Goal: Information Seeking & Learning: Learn about a topic

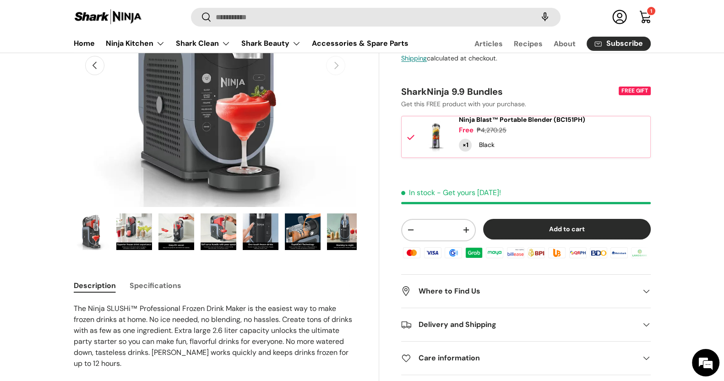
scroll to position [0, 90]
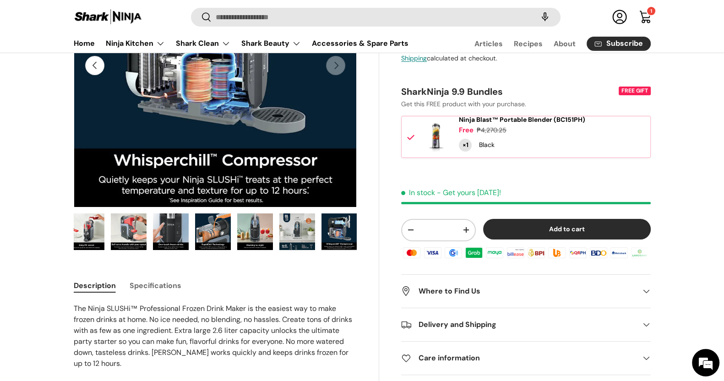
click at [82, 237] on img "Gallery Viewer" at bounding box center [87, 231] width 36 height 37
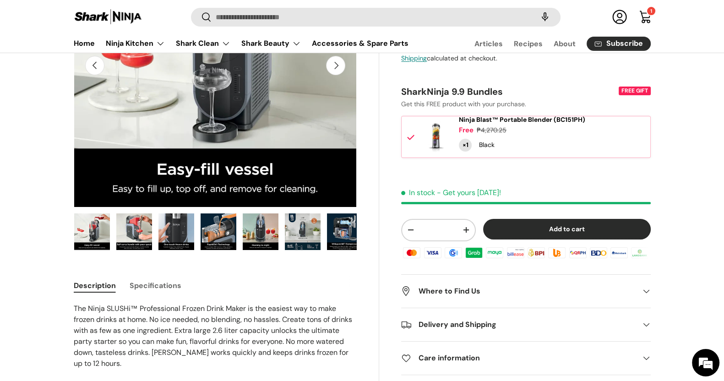
click at [90, 234] on img "Gallery Viewer" at bounding box center [92, 231] width 36 height 37
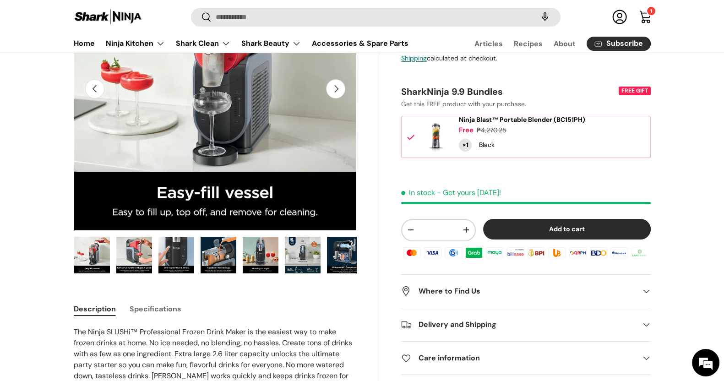
scroll to position [228, 0]
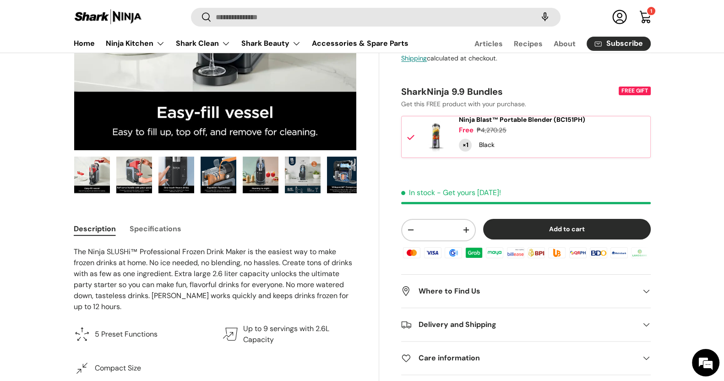
click at [100, 173] on img "Gallery Viewer" at bounding box center [92, 175] width 36 height 37
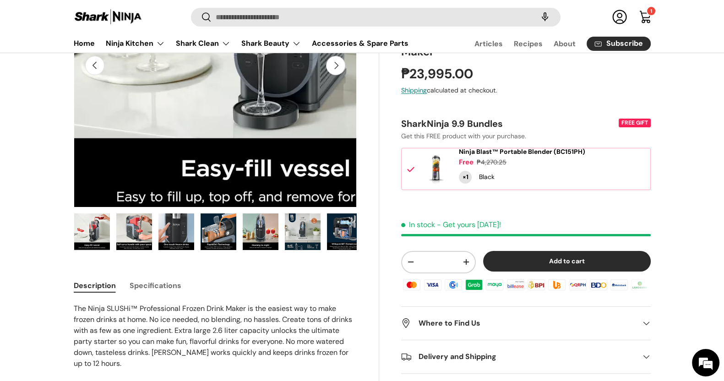
scroll to position [114, 0]
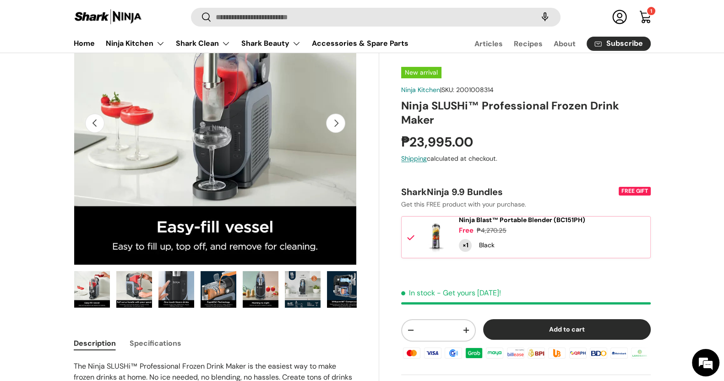
click at [167, 341] on button "Specifications" at bounding box center [156, 343] width 52 height 21
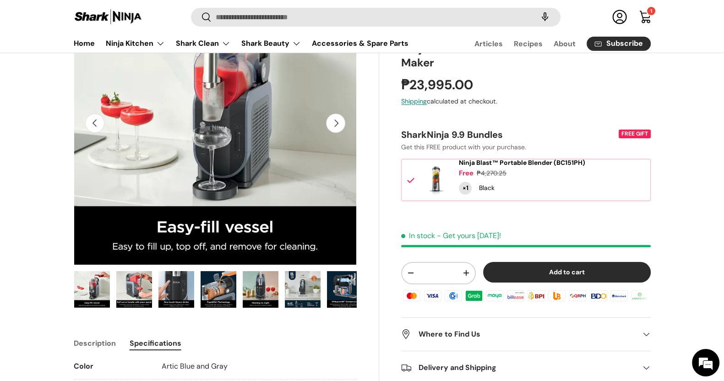
click at [97, 343] on button "Description" at bounding box center [95, 343] width 42 height 21
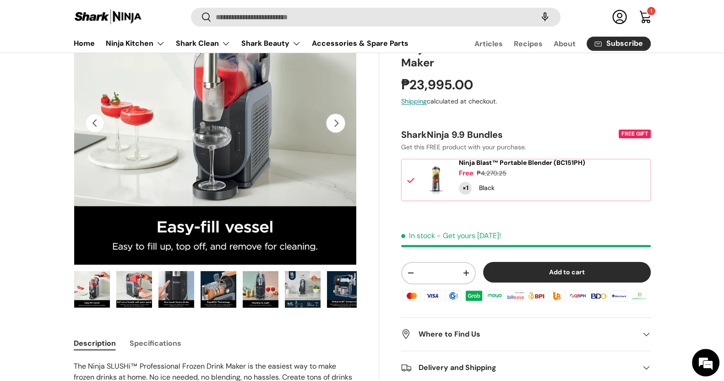
click at [97, 344] on button "Description" at bounding box center [95, 343] width 42 height 21
click at [133, 287] on img "Gallery Viewer" at bounding box center [134, 289] width 36 height 37
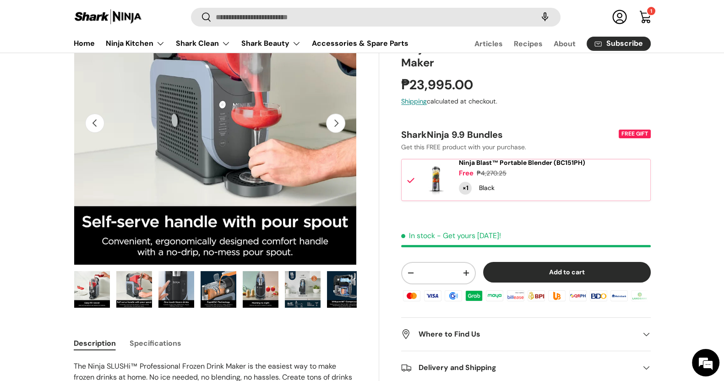
click at [179, 281] on img "Gallery Viewer" at bounding box center [176, 289] width 36 height 37
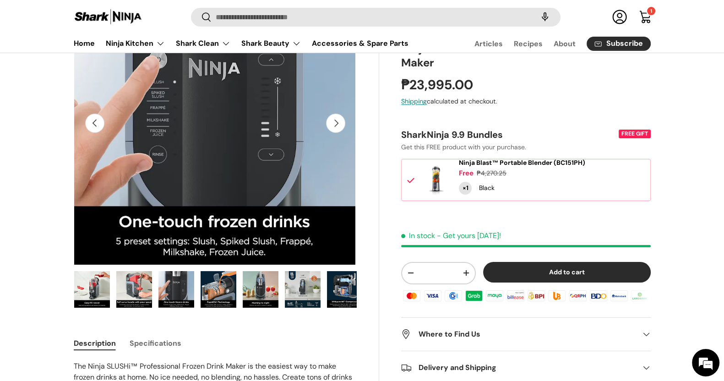
click at [216, 290] on img "Gallery Viewer" at bounding box center [219, 289] width 36 height 37
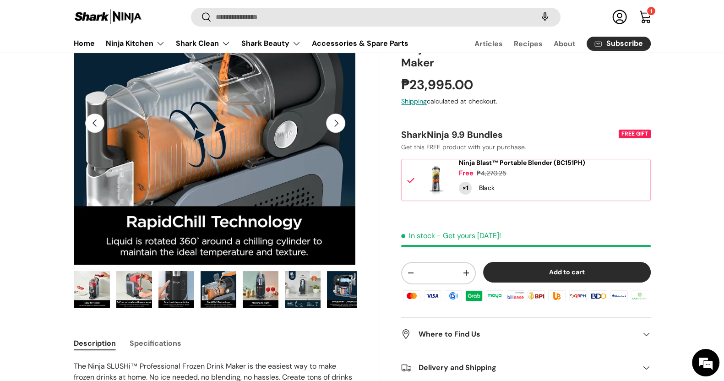
click at [263, 293] on img "Gallery Viewer" at bounding box center [261, 289] width 36 height 37
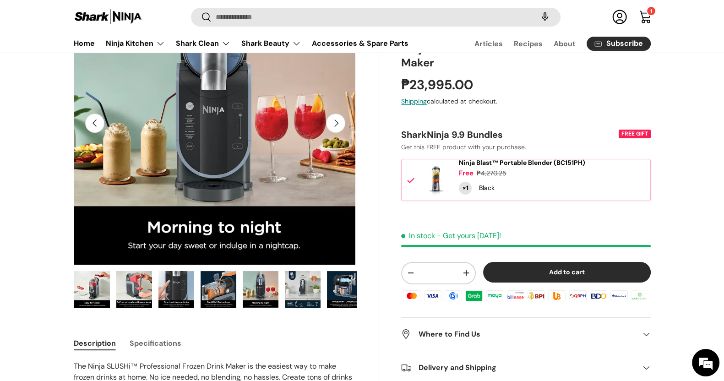
click at [304, 291] on img "Gallery Viewer" at bounding box center [303, 289] width 36 height 37
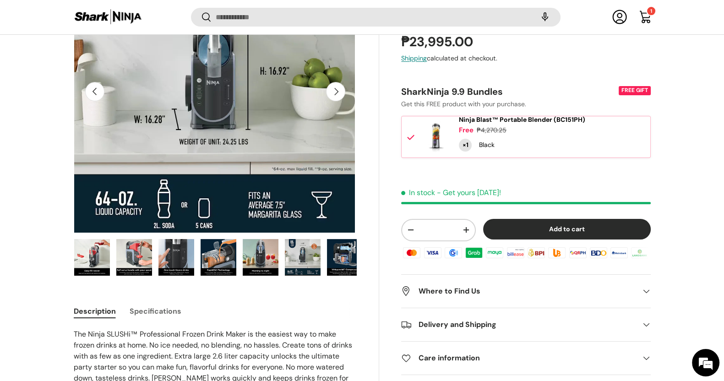
scroll to position [169, 0]
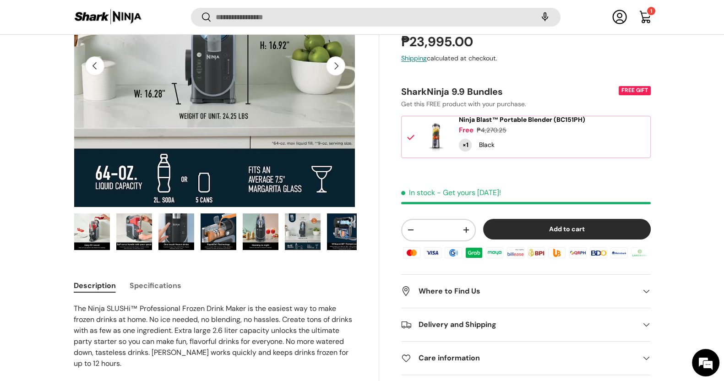
click at [347, 237] on img "Gallery Viewer" at bounding box center [345, 231] width 36 height 37
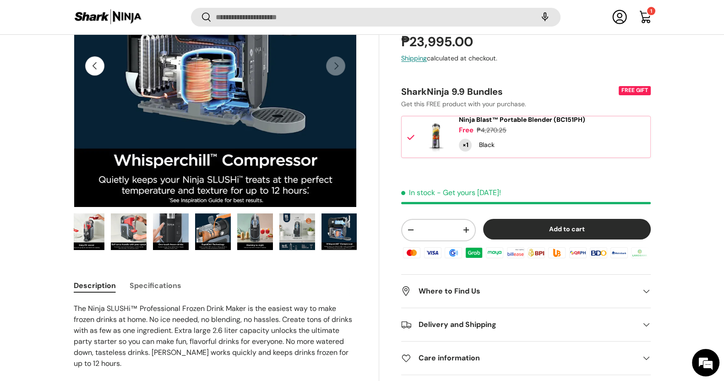
drag, startPoint x: 347, startPoint y: 237, endPoint x: 309, endPoint y: 234, distance: 37.2
click at [309, 234] on ul "Load image 1 in gallery view Load image 2 in gallery view Load image 3 in galle…" at bounding box center [215, 233] width 283 height 40
click at [349, 231] on img "Gallery Viewer" at bounding box center [339, 231] width 36 height 37
click at [363, 303] on div "Description Specifications The Ninja SLUSHi™ Professional Frozen Drink Maker is…" at bounding box center [227, 372] width 306 height 202
